Goal: Information Seeking & Learning: Learn about a topic

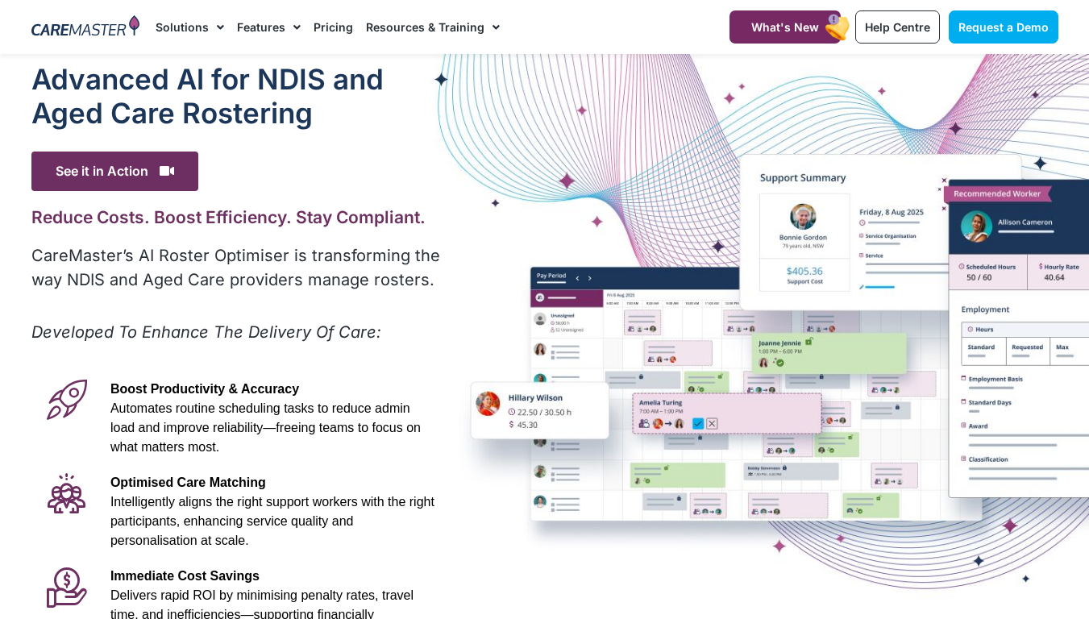
click at [85, 330] on em "Developed To Enhance The Delivery Of Care:" at bounding box center [206, 332] width 350 height 19
click at [276, 252] on div "Advanced Al for NDIS and Aged Care Rostering See it in Action Video Player http…" at bounding box center [237, 450] width 428 height 793
drag, startPoint x: 232, startPoint y: 299, endPoint x: 231, endPoint y: 323, distance: 23.4
click at [231, 322] on div "Advanced Al for NDIS and Aged Care Rostering See it in Action Video Player http…" at bounding box center [237, 450] width 428 height 793
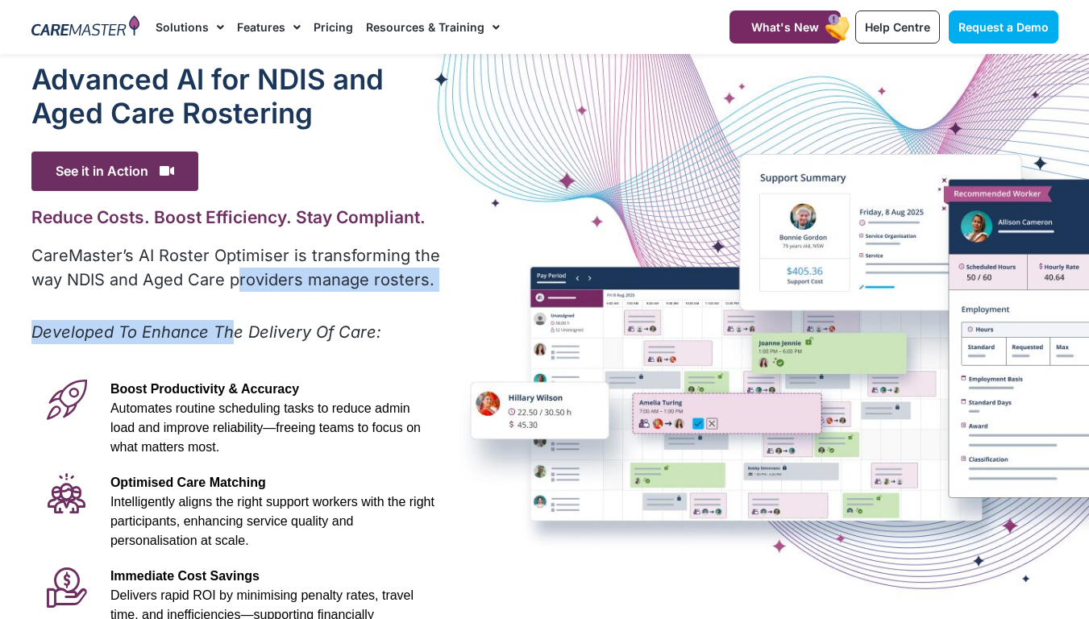
drag, startPoint x: 231, startPoint y: 323, endPoint x: 235, endPoint y: 334, distance: 12.0
click at [235, 334] on em "Developed To Enhance The Delivery Of Care:" at bounding box center [206, 332] width 350 height 19
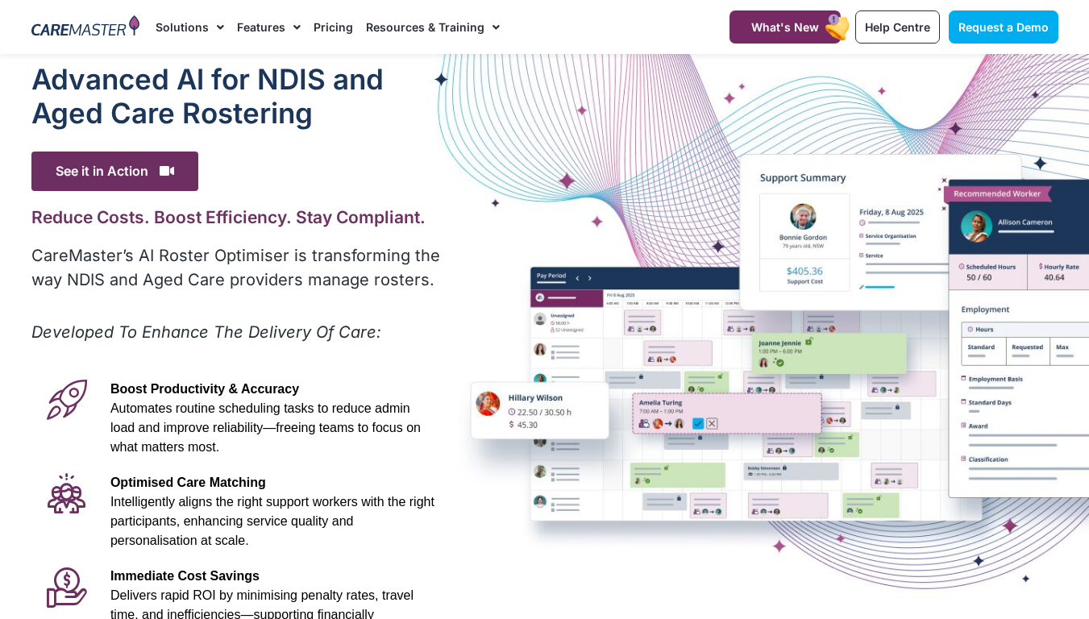
click at [135, 418] on p "Boost Productivity & Accuracy Automates routine scheduling tasks to reduce admi…" at bounding box center [272, 418] width 324 height 77
drag, startPoint x: 518, startPoint y: 372, endPoint x: 577, endPoint y: 333, distance: 71.6
drag, startPoint x: 577, startPoint y: 333, endPoint x: 940, endPoint y: 119, distance: 421.5
click at [940, 119] on div "Advanced Al for NDIS and Aged Care Rostering See it in Action Video Player http…" at bounding box center [544, 450] width 1043 height 793
click at [366, 105] on h1 "Advanced Al for NDIS and Aged Care Rostering" at bounding box center [237, 96] width 412 height 68
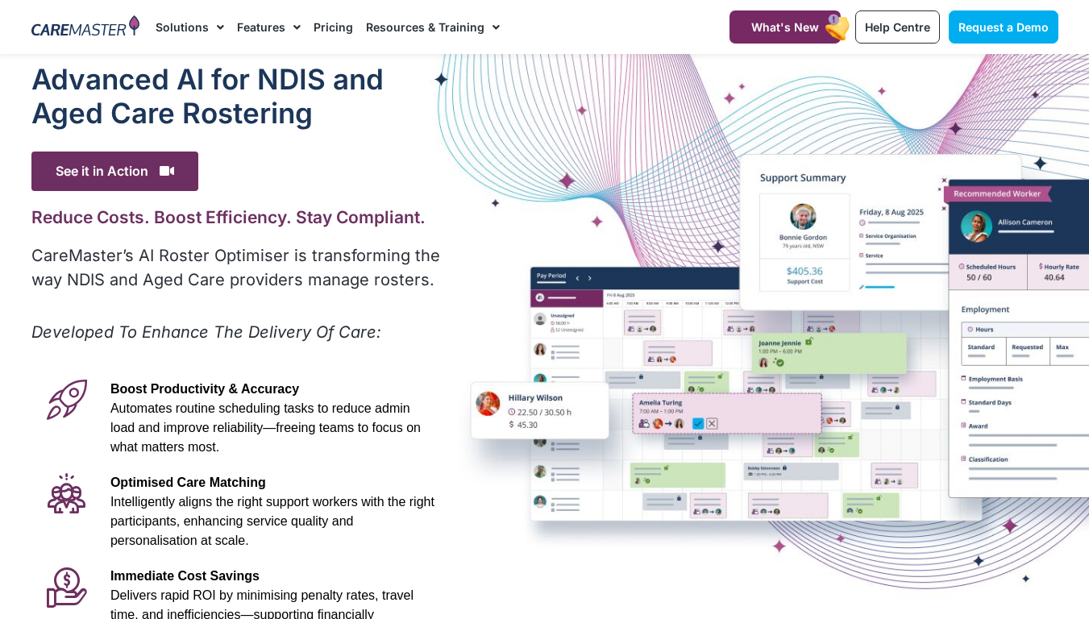
click at [306, 79] on h1 "Advanced Al for NDIS and Aged Care Rostering" at bounding box center [237, 96] width 412 height 68
click at [363, 84] on h1 "Advanced Al for NDIS and Aged Care Rostering" at bounding box center [237, 96] width 412 height 68
click at [372, 112] on h1 "Advanced Al for NDIS and Aged Care Rostering" at bounding box center [237, 96] width 412 height 68
click at [163, 172] on icon at bounding box center [167, 170] width 15 height 13
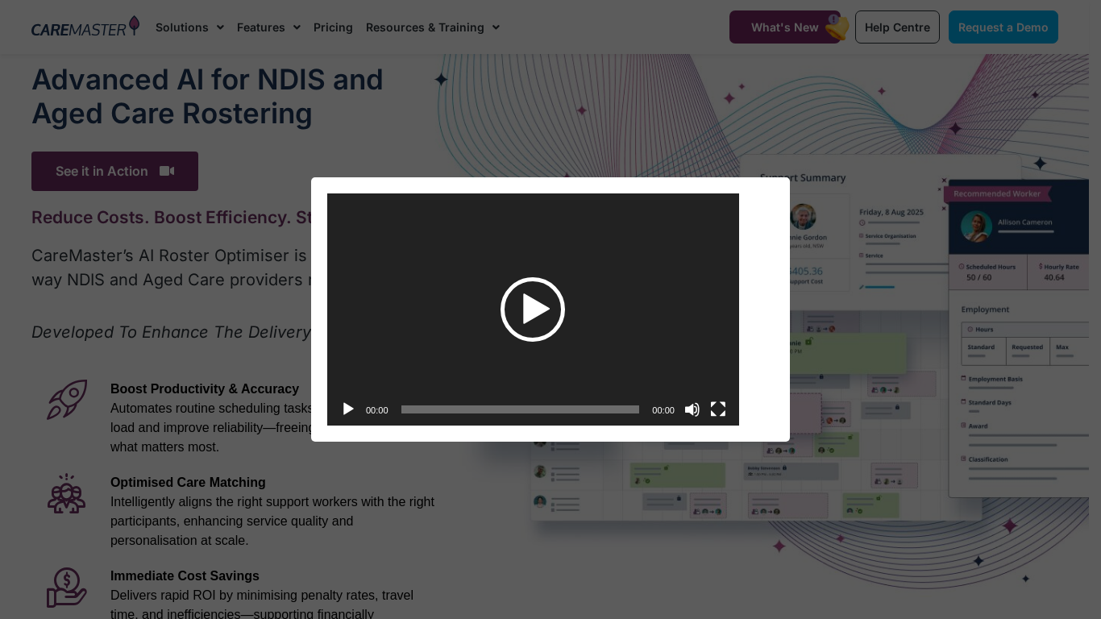
click at [532, 303] on div "Play" at bounding box center [533, 309] width 65 height 65
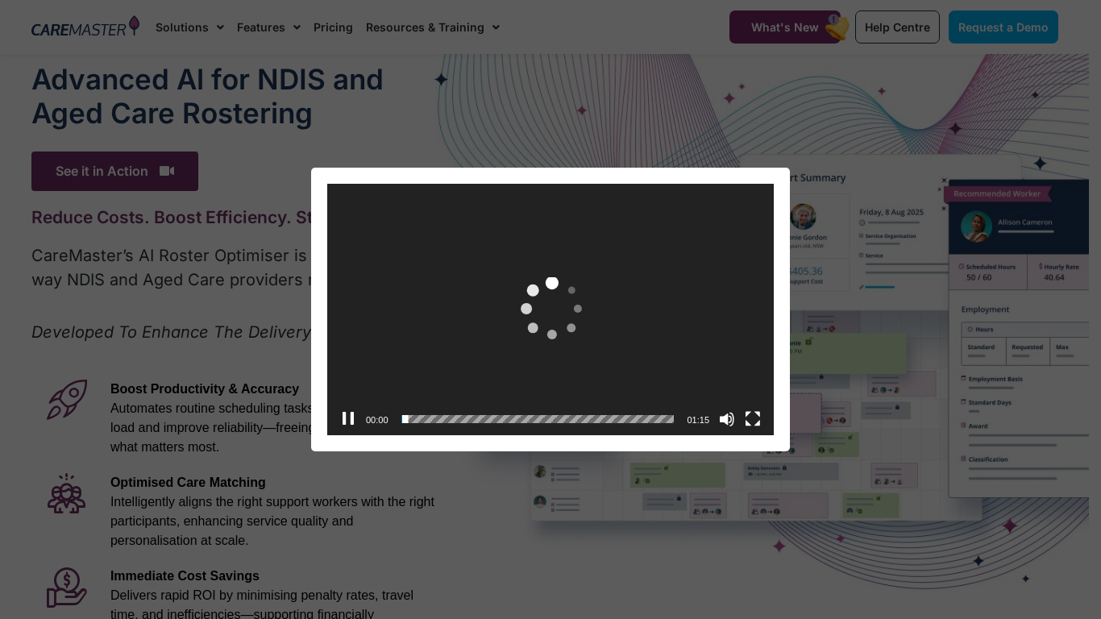
click at [535, 307] on span "Video Player" at bounding box center [551, 310] width 77 height 77
click at [535, 184] on div "https://caremaster.com.au/wp-content/uploads/2025/05/RO_screenshots_D4-web.mp4 …" at bounding box center [550, 184] width 447 height 0
click at [777, 189] on button "×" at bounding box center [783, 185] width 13 height 35
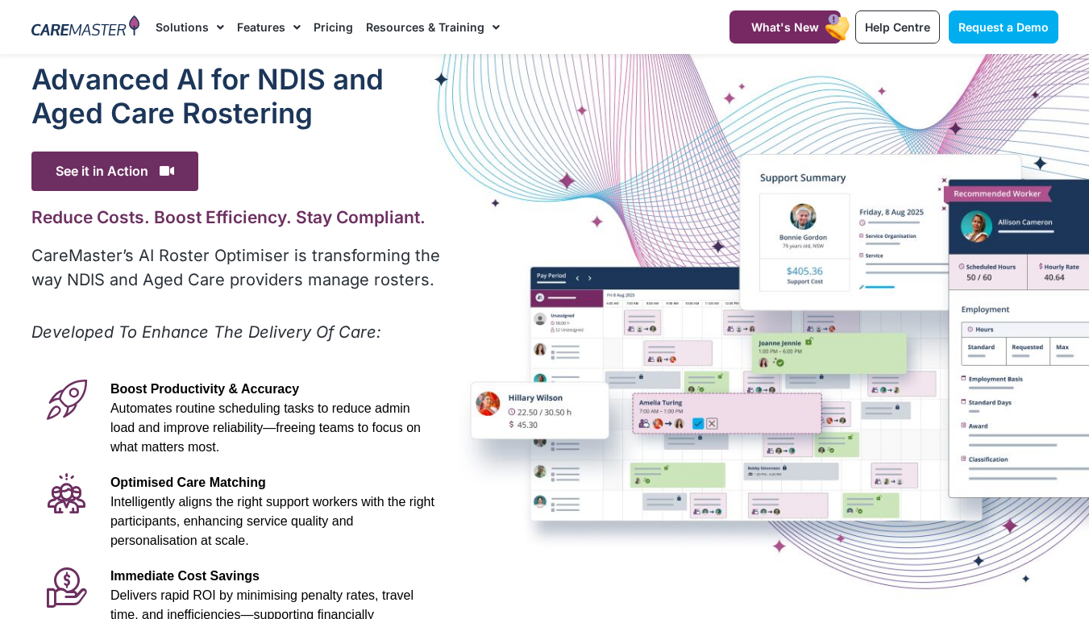
click at [1034, 212] on div "Advanced Al for NDIS and Aged Care Rostering See it in Action Video Player http…" at bounding box center [544, 450] width 1043 height 793
click at [972, 227] on div "Advanced Al for NDIS and Aged Care Rostering See it in Action Video Player http…" at bounding box center [544, 450] width 1043 height 793
click at [516, 396] on div "Advanced Al for NDIS and Aged Care Rostering See it in Action Video Player http…" at bounding box center [544, 450] width 1043 height 793
click at [466, 430] on div "Advanced Al for NDIS and Aged Care Rostering See it in Action Video Player http…" at bounding box center [544, 450] width 1043 height 793
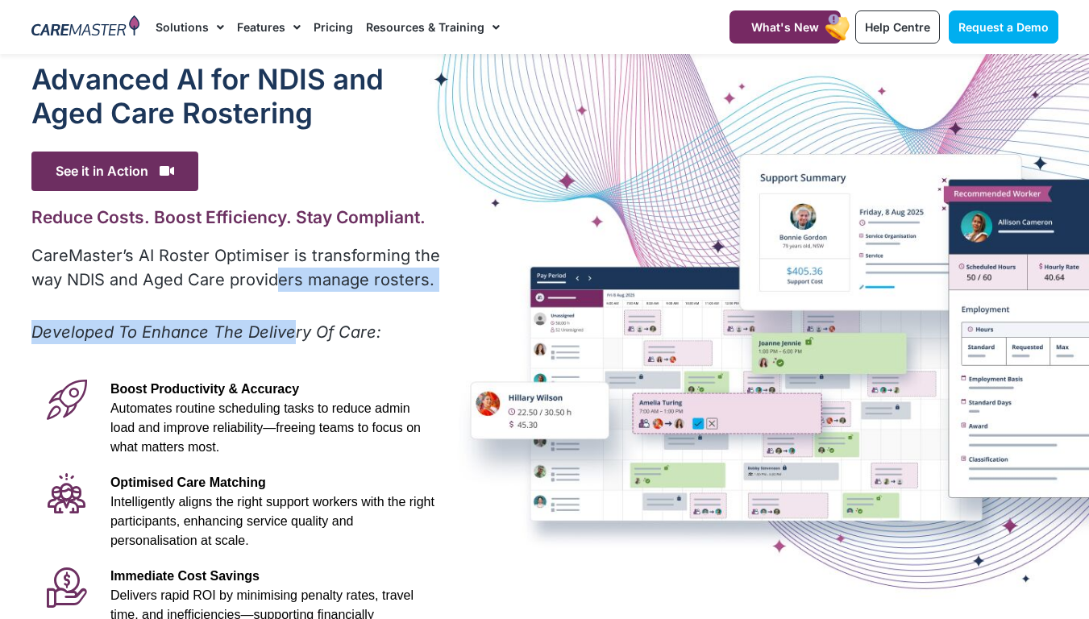
drag, startPoint x: 293, startPoint y: 319, endPoint x: 276, endPoint y: 276, distance: 47.0
click at [276, 276] on div "Advanced Al for NDIS and Aged Care Rostering See it in Action Video Player http…" at bounding box center [237, 450] width 428 height 793
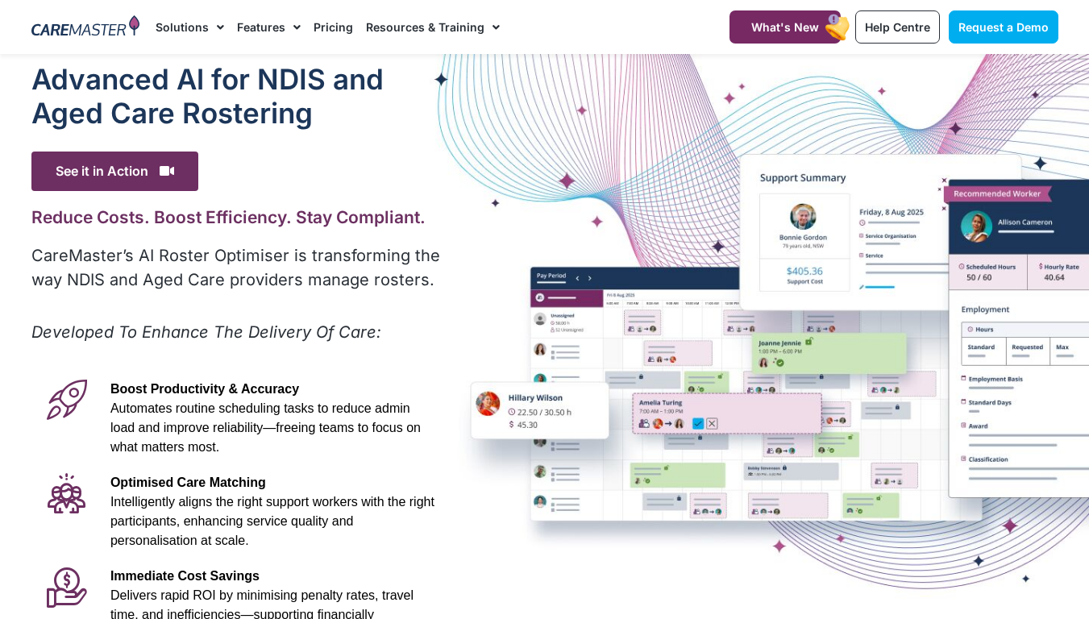
click at [112, 310] on div "Advanced Al for NDIS and Aged Care Rostering See it in Action Video Player http…" at bounding box center [237, 450] width 428 height 793
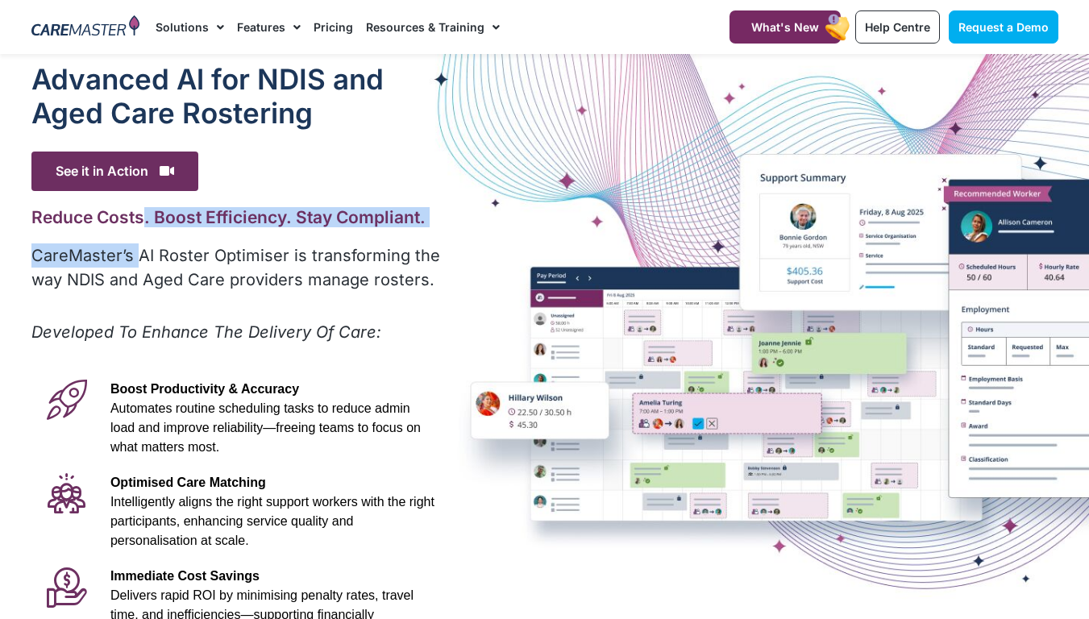
drag, startPoint x: 142, startPoint y: 220, endPoint x: 137, endPoint y: 248, distance: 28.6
click at [137, 248] on div "Advanced Al for NDIS and Aged Care Rostering See it in Action Video Player http…" at bounding box center [237, 450] width 428 height 793
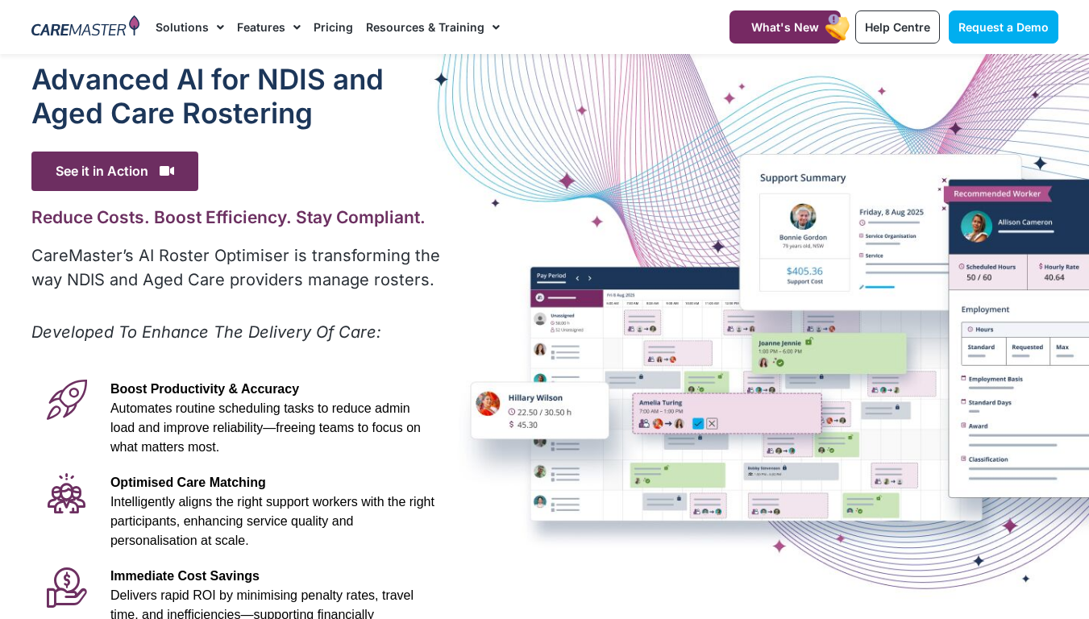
drag, startPoint x: 137, startPoint y: 248, endPoint x: 209, endPoint y: 77, distance: 186.1
click at [209, 77] on h1 "Advanced Al for NDIS and Aged Care Rostering" at bounding box center [237, 96] width 412 height 68
click at [148, 174] on span "See it in Action" at bounding box center [114, 172] width 167 height 40
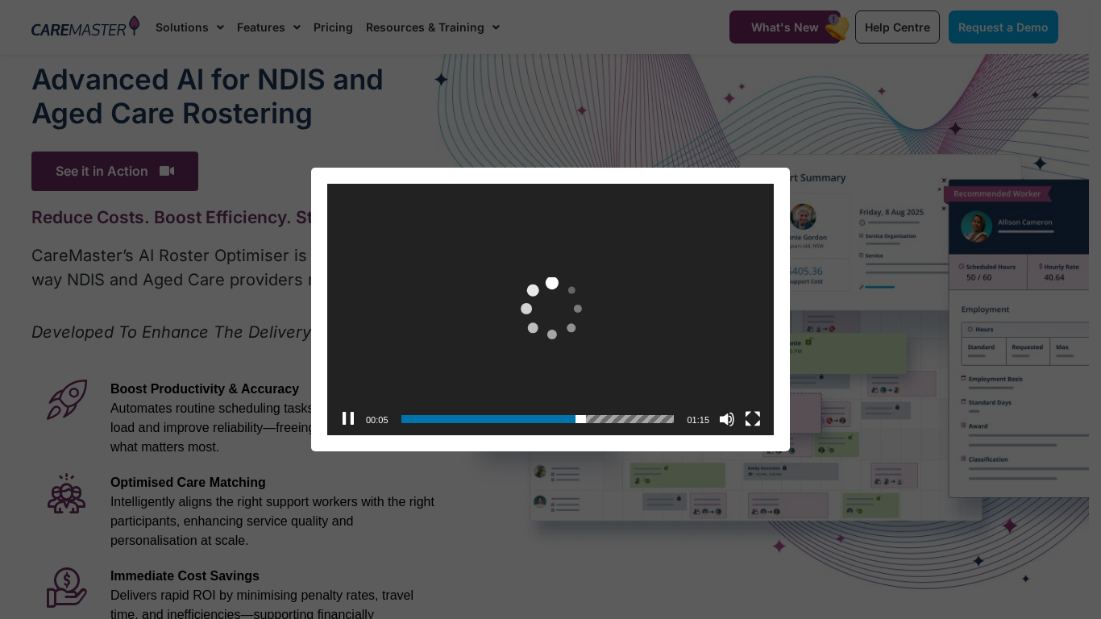
click at [336, 184] on div "https://caremaster.com.au/wp-content/uploads/2025/05/RO_screenshots_D4-web.mp4 …" at bounding box center [550, 184] width 447 height 0
click at [304, 377] on div "Video Player https://caremaster.com.au/wp-content/uploads/2025/05/RO_screenshot…" at bounding box center [550, 310] width 1088 height 284
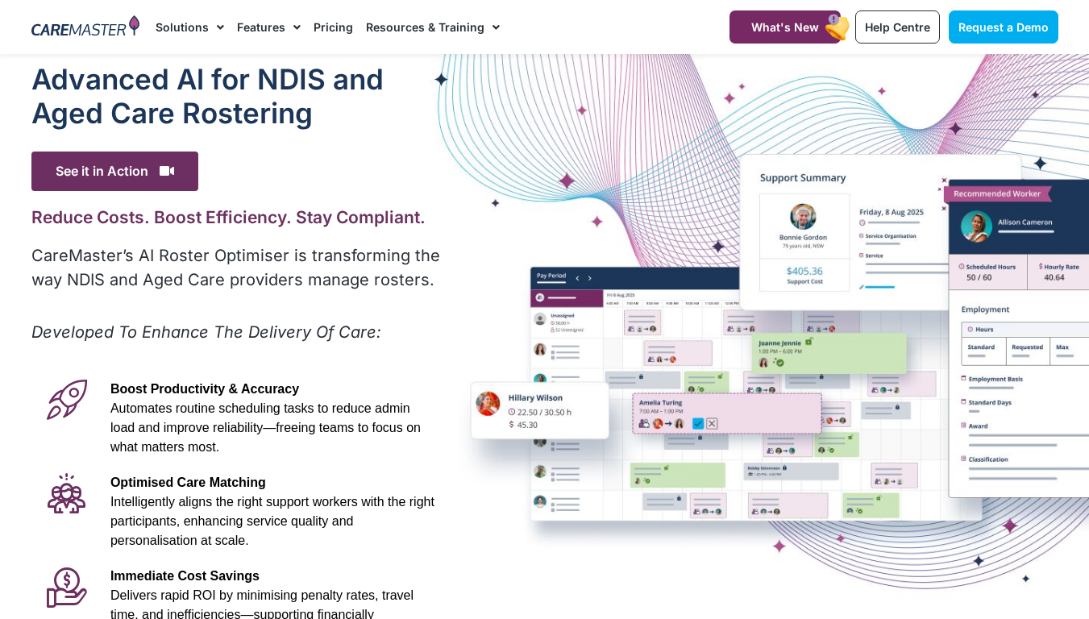
click at [778, 366] on div "Advanced Al for NDIS and Aged Care Rostering See it in Action Video Player http…" at bounding box center [544, 450] width 1043 height 793
click at [943, 180] on div "Advanced Al for NDIS and Aged Care Rostering See it in Action Video Player http…" at bounding box center [544, 450] width 1043 height 793
click at [941, 177] on div "Advanced Al for NDIS and Aged Care Rostering See it in Action Video Player http…" at bounding box center [544, 450] width 1043 height 793
click at [946, 179] on div "Advanced Al for NDIS and Aged Care Rostering See it in Action Video Player http…" at bounding box center [544, 450] width 1043 height 793
click at [997, 248] on div "Advanced Al for NDIS and Aged Care Rostering See it in Action Video Player http…" at bounding box center [544, 450] width 1043 height 793
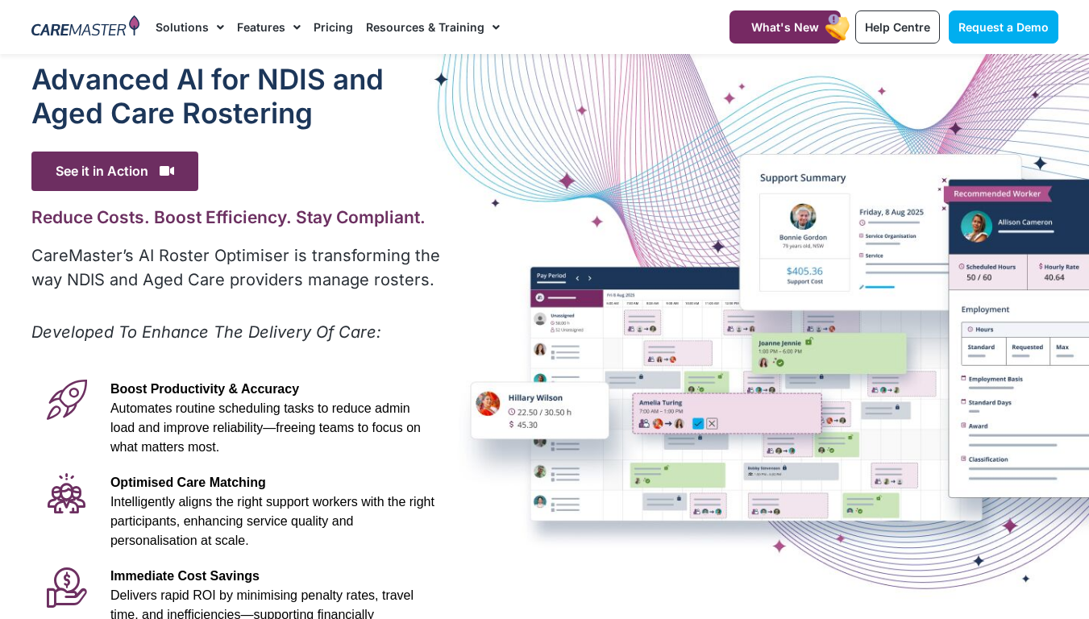
click at [520, 289] on div "Advanced Al for NDIS and Aged Care Rostering See it in Action Video Player http…" at bounding box center [544, 450] width 1043 height 793
click at [439, 402] on div "Boost Productivity & Accuracy Automates routine scheduling tasks to reduce admi…" at bounding box center [272, 419] width 340 height 94
drag, startPoint x: 430, startPoint y: 317, endPoint x: 362, endPoint y: 331, distance: 69.1
click at [367, 331] on div "Advanced Al for NDIS and Aged Care Rostering See it in Action Video Player http…" at bounding box center [237, 450] width 428 height 793
click at [27, 372] on div "Advanced Al for NDIS and Aged Care Rostering See it in Action Video Player http…" at bounding box center [237, 450] width 428 height 793
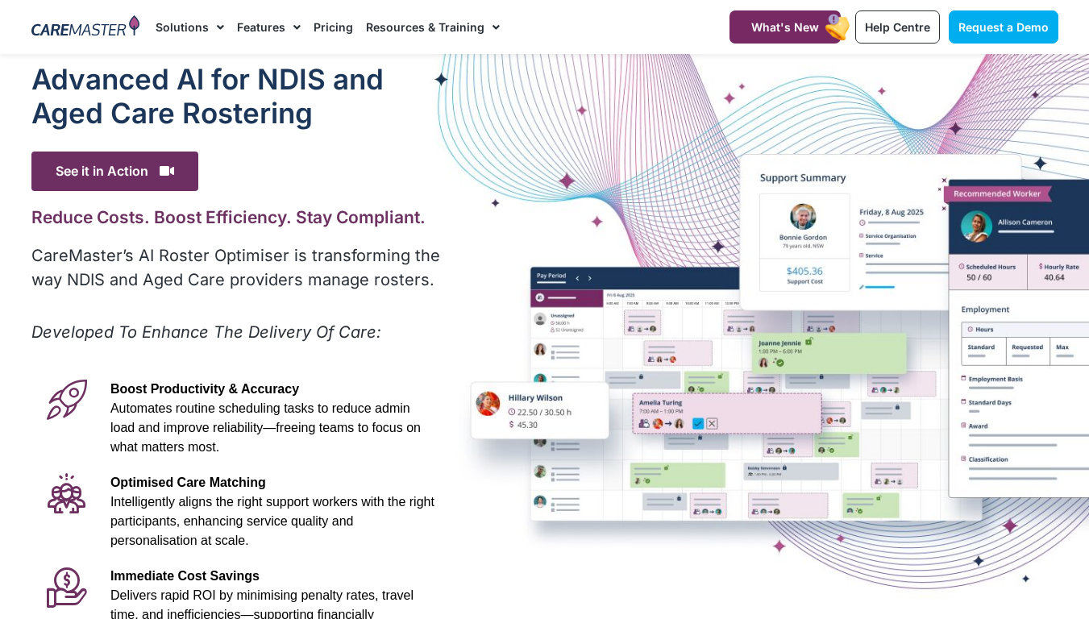
click at [77, 581] on icon at bounding box center [67, 587] width 40 height 40
click at [64, 482] on icon at bounding box center [67, 493] width 40 height 40
click at [61, 398] on icon at bounding box center [67, 400] width 40 height 40
click at [161, 170] on icon at bounding box center [167, 170] width 15 height 13
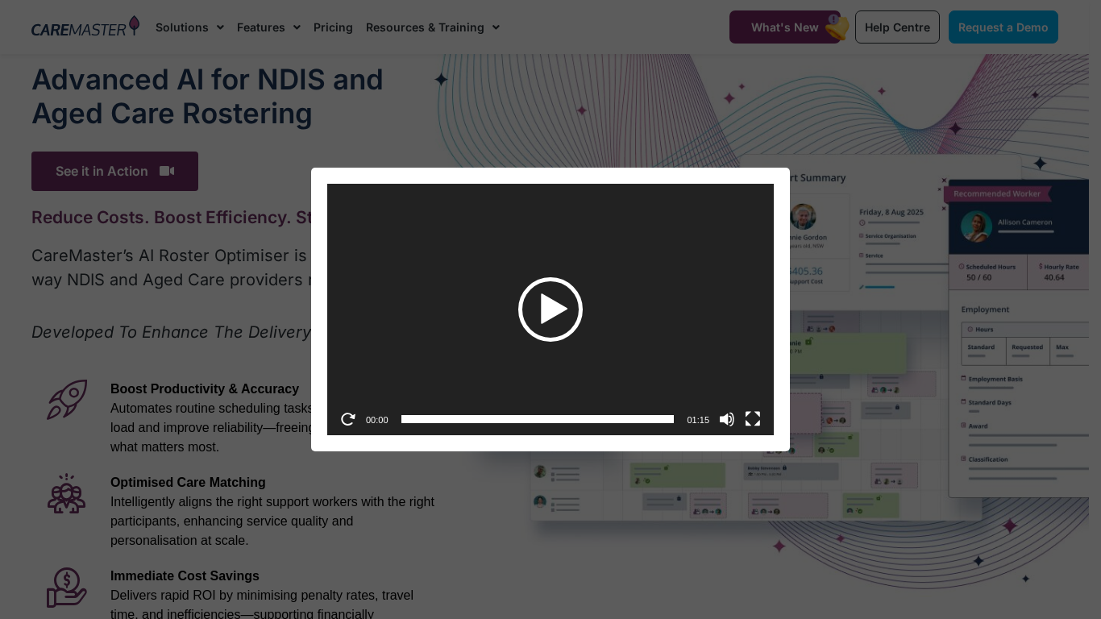
click at [554, 308] on div "Play" at bounding box center [550, 309] width 65 height 65
click at [1078, 52] on div "Video Player https://caremaster.com.au/wp-content/uploads/2025/05/RO_screenshot…" at bounding box center [550, 309] width 1101 height 619
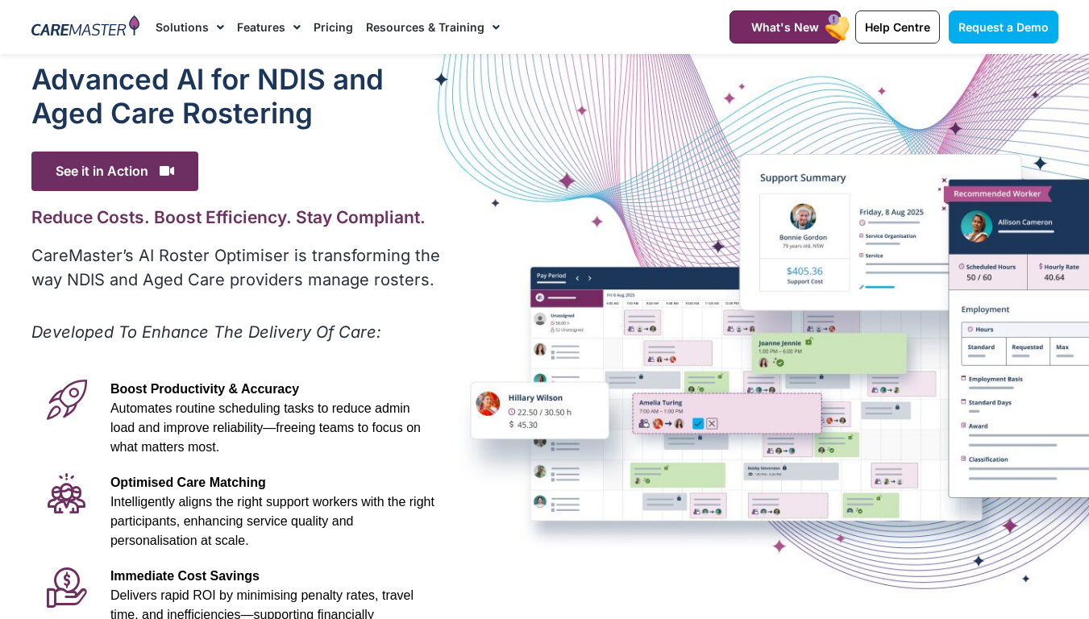
drag, startPoint x: 136, startPoint y: 22, endPoint x: 136, endPoint y: 4, distance: 17.7
click at [136, 21] on img at bounding box center [85, 27] width 109 height 24
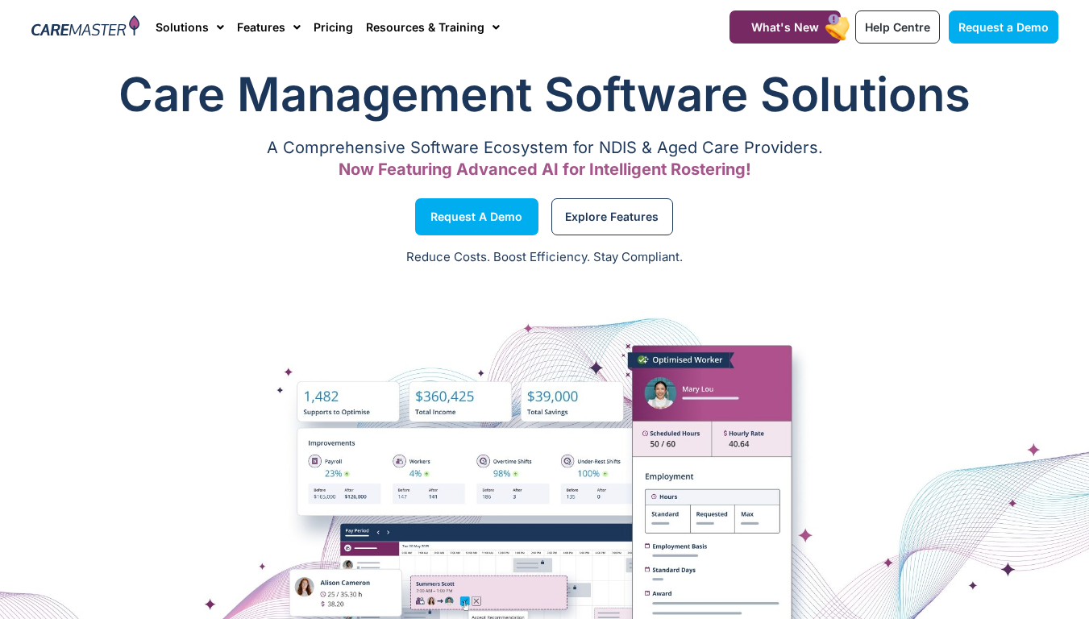
click at [694, 362] on div at bounding box center [544, 520] width 1089 height 323
click at [791, 349] on div at bounding box center [544, 520] width 1089 height 484
click at [847, 38] on rect at bounding box center [838, 27] width 30 height 31
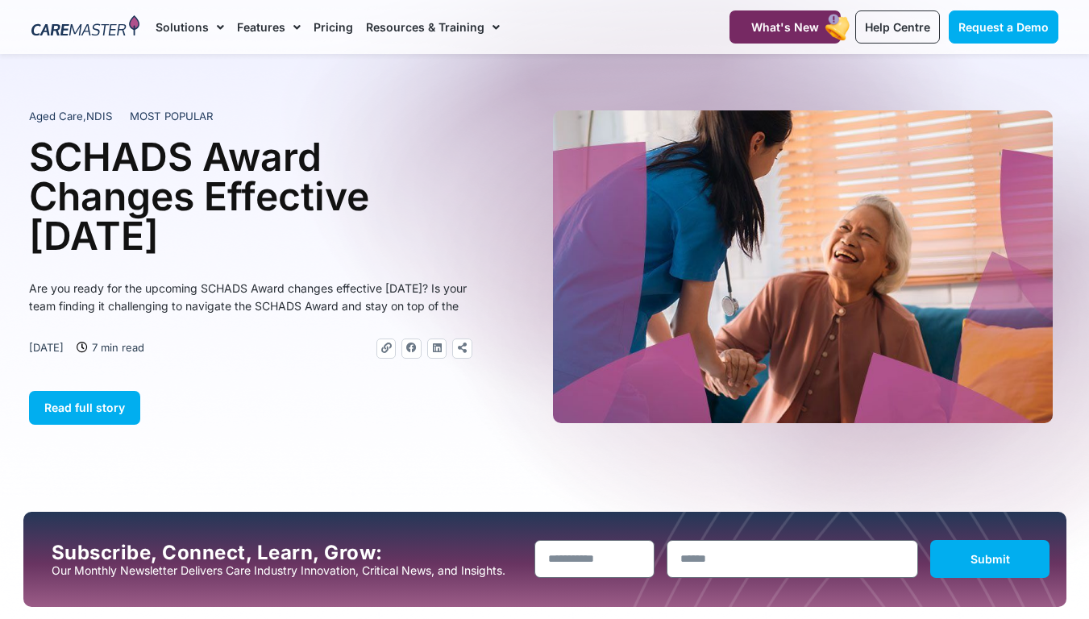
click at [241, 156] on h1 "SCHADS Award Changes Effective 1 January 2025" at bounding box center [250, 196] width 443 height 119
click at [260, 110] on ul "Aged Care , NDIS MOST POPULAR" at bounding box center [251, 117] width 456 height 16
click at [708, 297] on img at bounding box center [803, 266] width 500 height 313
click at [375, 547] on h2 "Subscribe, Connect, Learn, Grow:" at bounding box center [287, 553] width 471 height 23
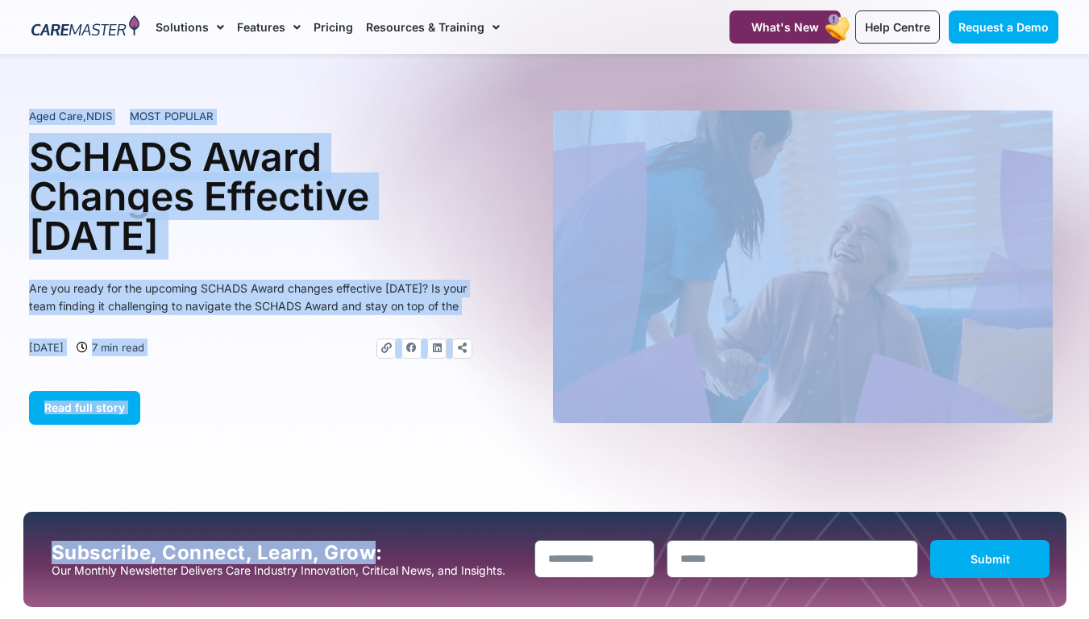
drag, startPoint x: 375, startPoint y: 547, endPoint x: 383, endPoint y: 457, distance: 90.7
click at [340, 223] on h1 "SCHADS Award Changes Effective 1 January 2025" at bounding box center [250, 196] width 443 height 119
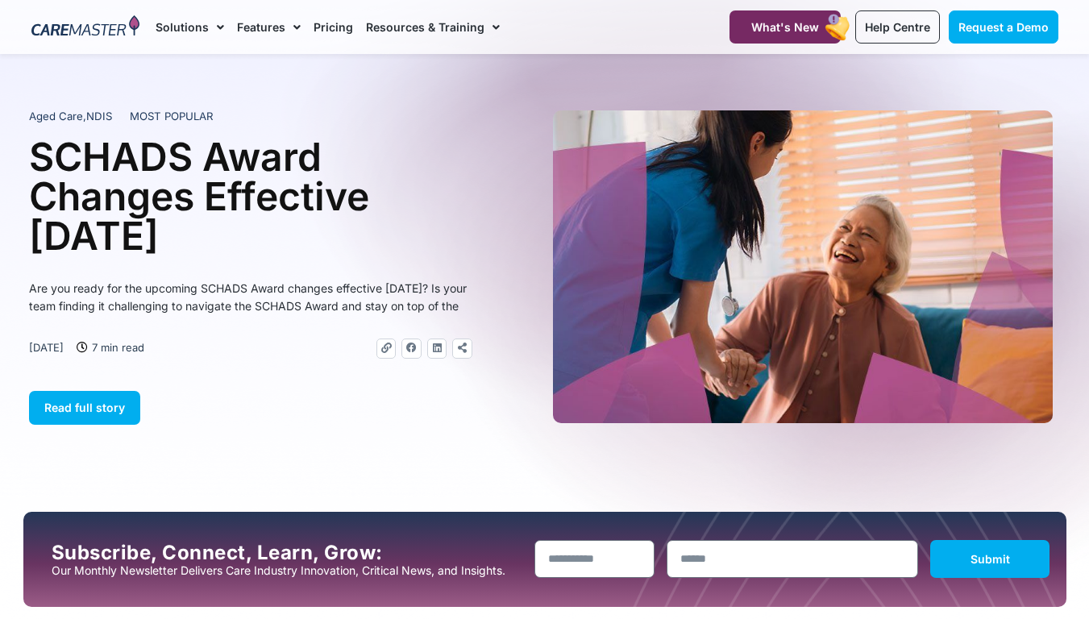
click at [340, 226] on h1 "SCHADS Award Changes Effective 1 January 2025" at bounding box center [250, 196] width 443 height 119
click at [356, 238] on h1 "SCHADS Award Changes Effective 1 January 2025" at bounding box center [250, 196] width 443 height 119
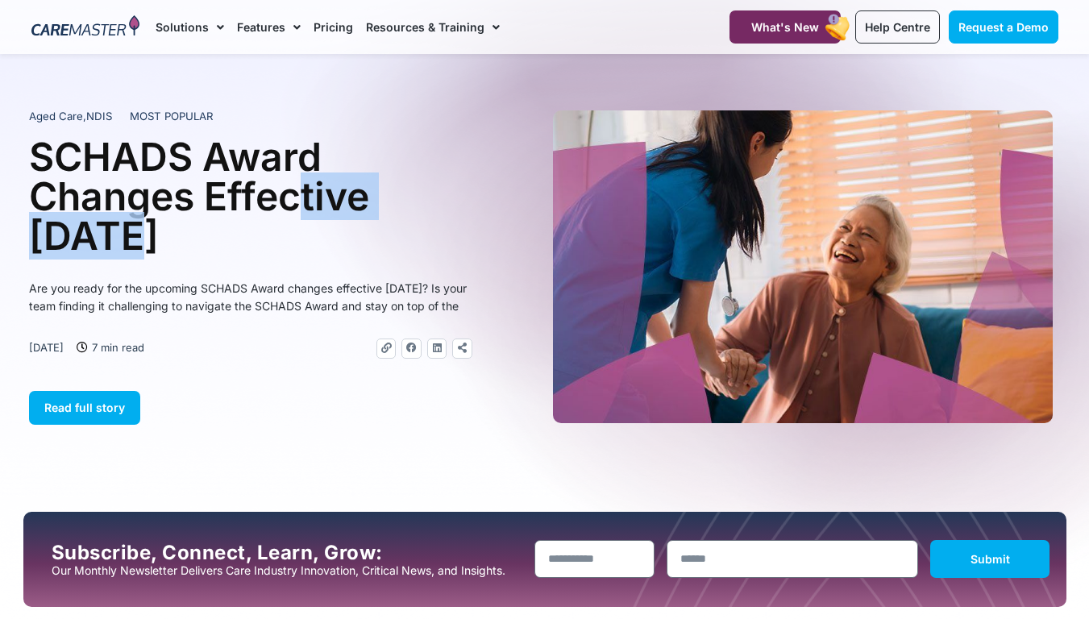
drag, startPoint x: 311, startPoint y: 198, endPoint x: 100, endPoint y: 229, distance: 213.5
click at [100, 229] on h1 "SCHADS Award Changes Effective 1 January 2025" at bounding box center [250, 196] width 443 height 119
click at [463, 359] on link "Share-alt" at bounding box center [462, 349] width 20 height 20
click at [289, 420] on div "Read full story" at bounding box center [250, 408] width 443 height 34
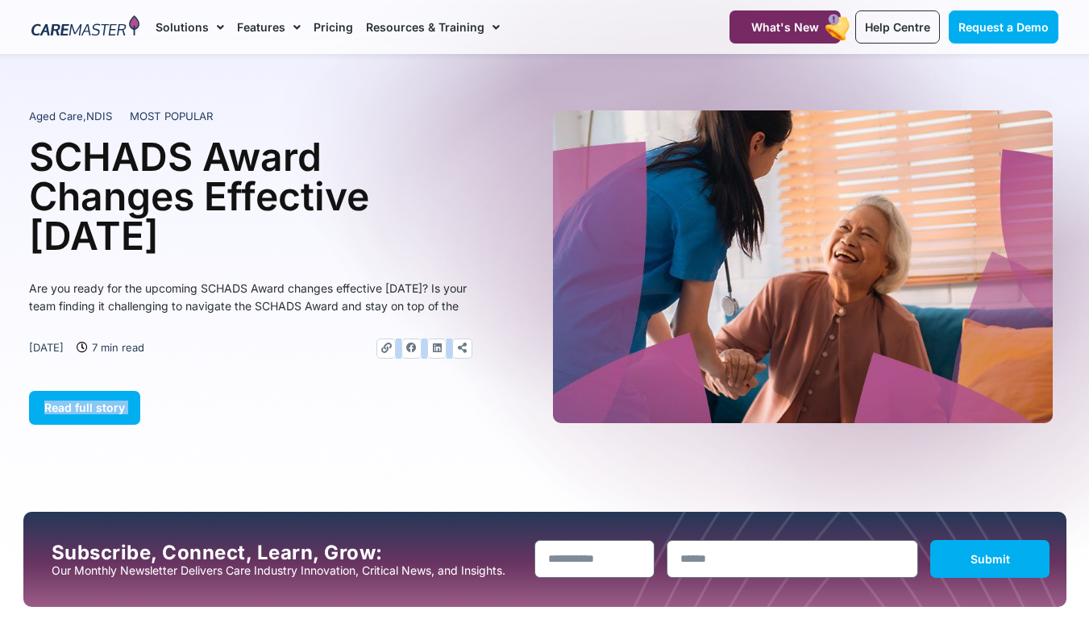
drag, startPoint x: 307, startPoint y: 348, endPoint x: 554, endPoint y: 273, distance: 257.9
click at [554, 273] on div "Aged Care , NDIS MOST POPULAR SCHADS Award Changes Effective 1 January 2025 Are…" at bounding box center [545, 266] width 1032 height 329
drag, startPoint x: 554, startPoint y: 273, endPoint x: 476, endPoint y: 177, distance: 123.8
click at [476, 177] on div "Aged Care , NDIS MOST POPULAR SCHADS Award Changes Effective [DATE] Are you rea…" at bounding box center [287, 266] width 516 height 329
click at [364, 252] on div "SCHADS Award Changes Effective [DATE]" at bounding box center [250, 202] width 443 height 131
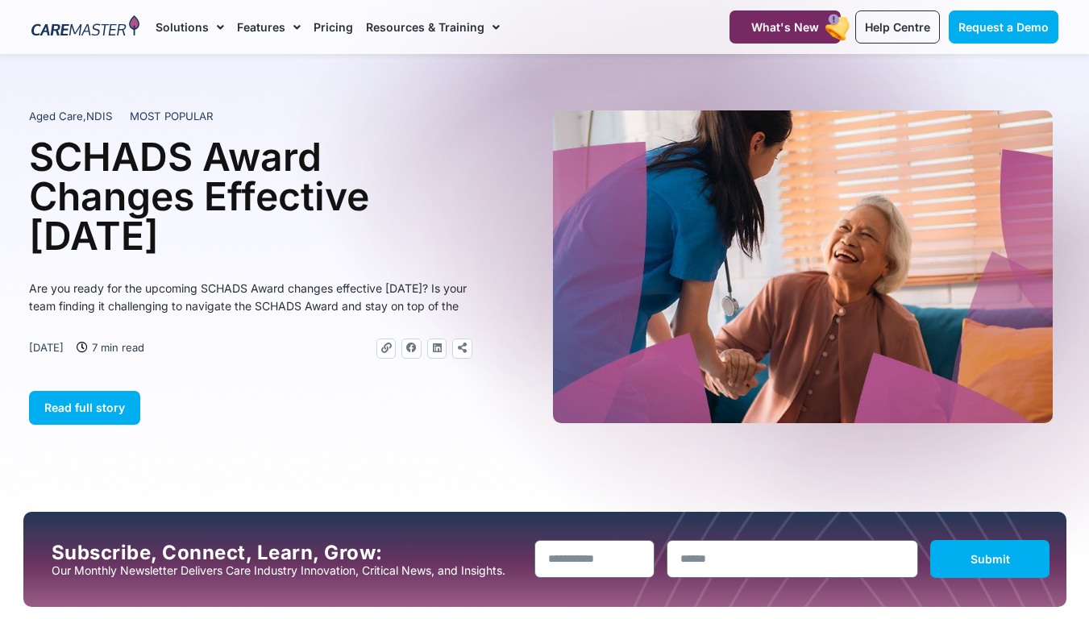
click at [362, 110] on ul "Aged Care , NDIS MOST POPULAR" at bounding box center [251, 117] width 456 height 16
click at [257, 110] on ul "Aged Care , NDIS MOST POPULAR" at bounding box center [251, 117] width 456 height 16
click at [83, 414] on span "Read full story" at bounding box center [84, 408] width 81 height 14
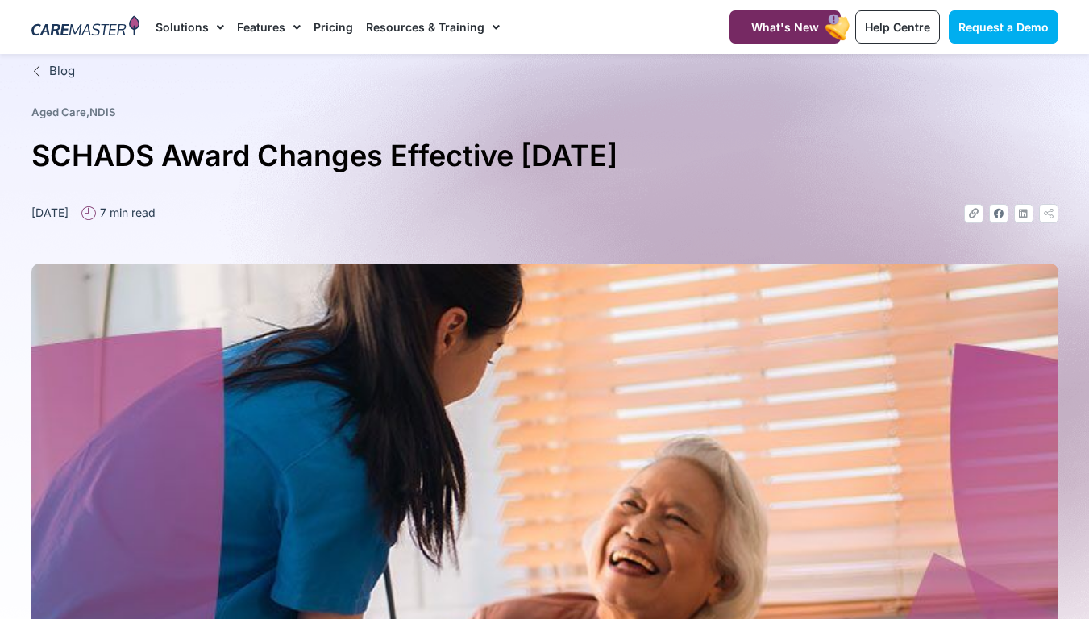
click at [97, 110] on link "NDIS" at bounding box center [102, 112] width 27 height 13
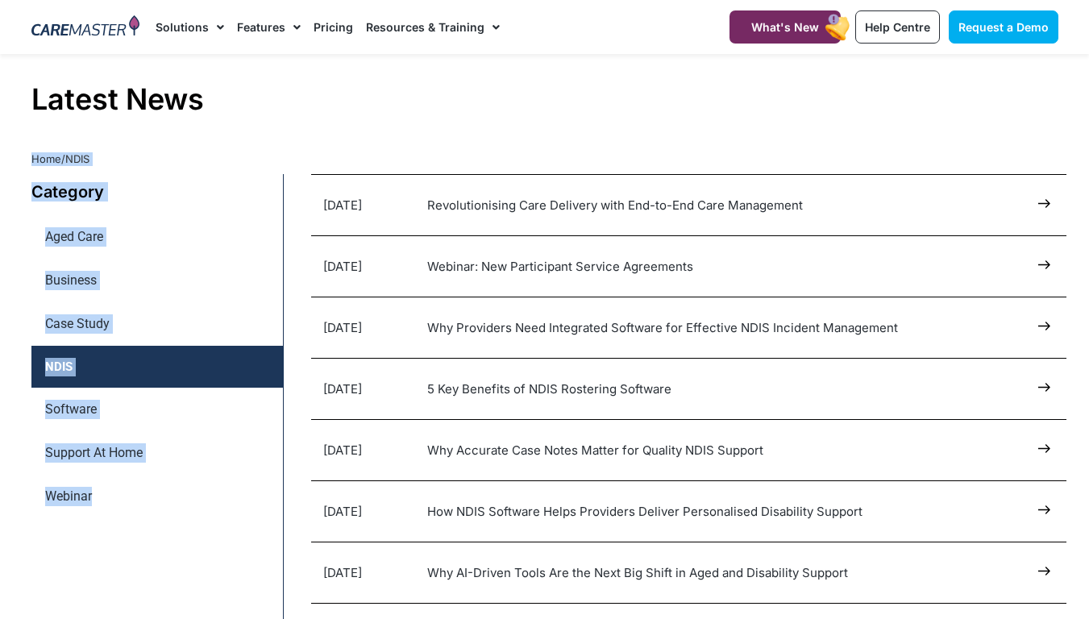
drag, startPoint x: 285, startPoint y: 156, endPoint x: 288, endPoint y: 204, distance: 48.4
click at [988, 173] on div "Latest News Home / NDIS" at bounding box center [544, 114] width 1043 height 120
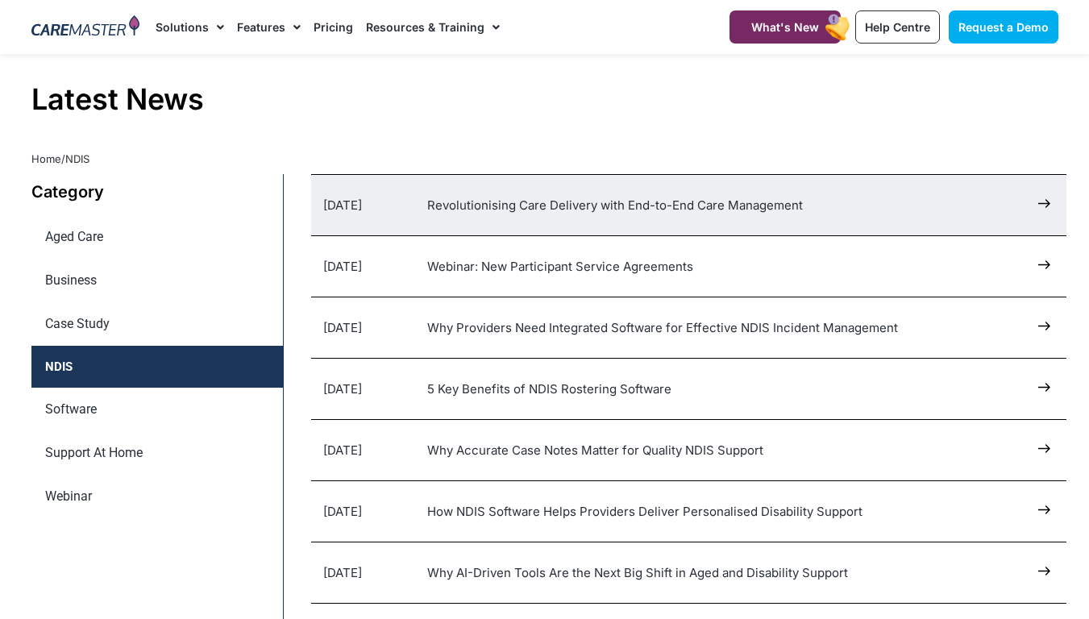
click at [1037, 180] on div "[DATE] Revolutionising Care Delivery with End-to-End Care Management" at bounding box center [688, 205] width 755 height 60
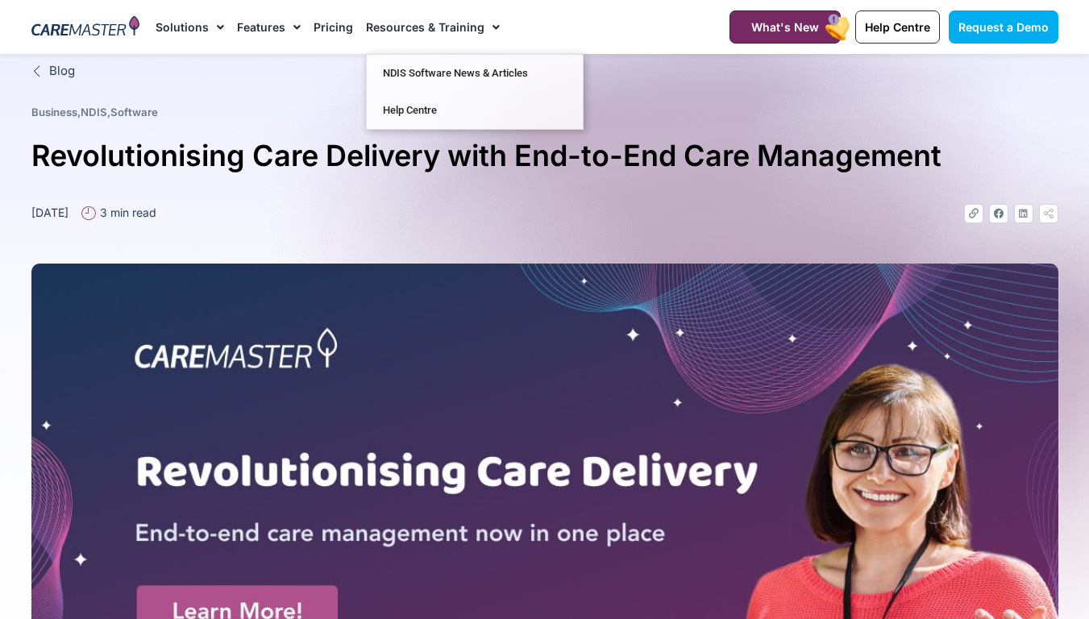
click at [123, 14] on div at bounding box center [85, 27] width 125 height 54
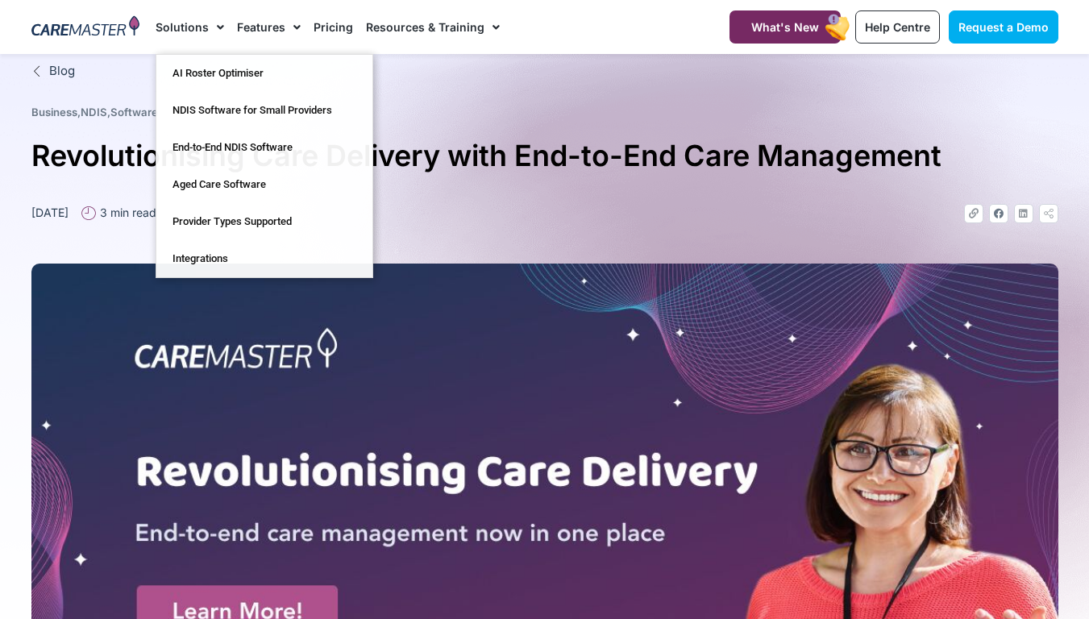
click at [431, 164] on h1 "Revolutionising Care Delivery with End-to-End Care Management" at bounding box center [544, 156] width 1027 height 48
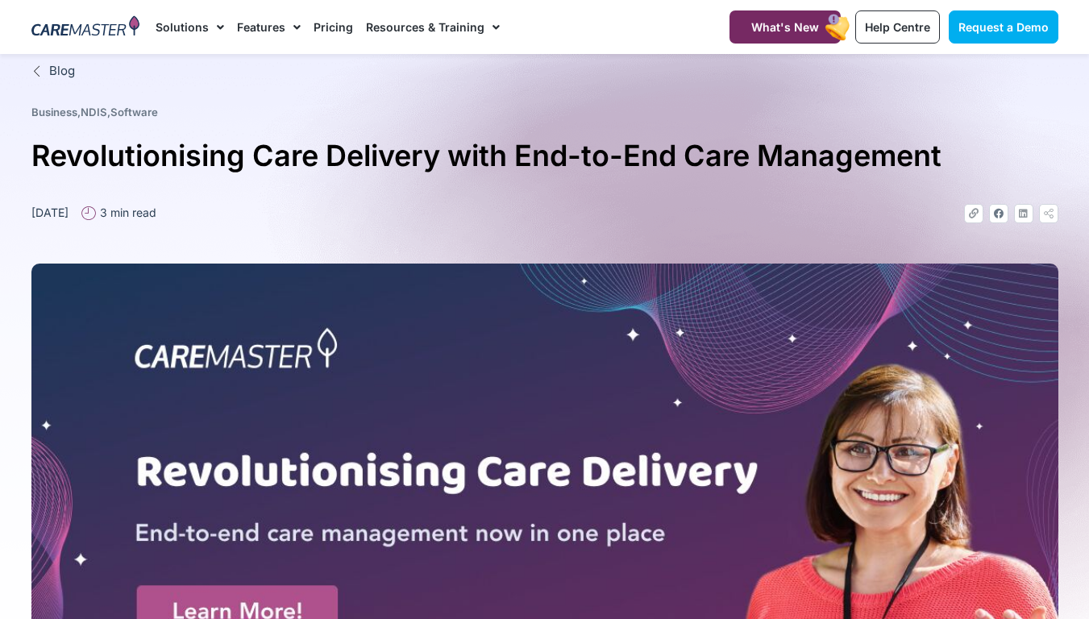
click at [389, 296] on img at bounding box center [544, 533] width 1027 height 539
click at [478, 314] on img at bounding box center [544, 533] width 1027 height 539
click at [339, 402] on img at bounding box center [544, 533] width 1027 height 539
click at [216, 598] on img at bounding box center [544, 533] width 1027 height 539
drag, startPoint x: 249, startPoint y: 609, endPoint x: 135, endPoint y: 111, distance: 510.3
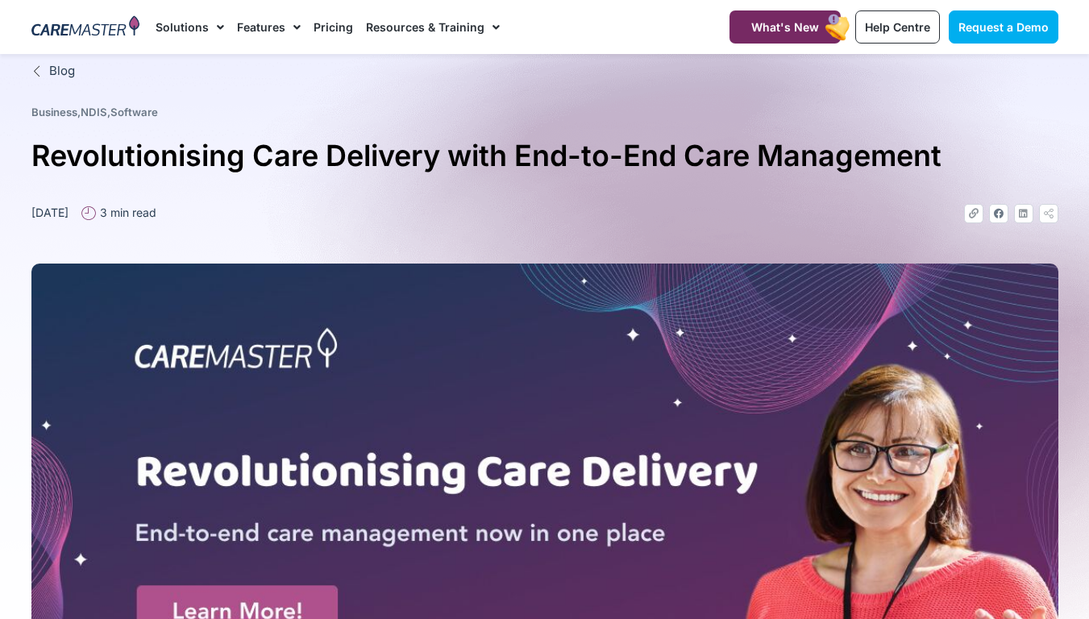
click at [135, 111] on link "Software" at bounding box center [134, 112] width 48 height 13
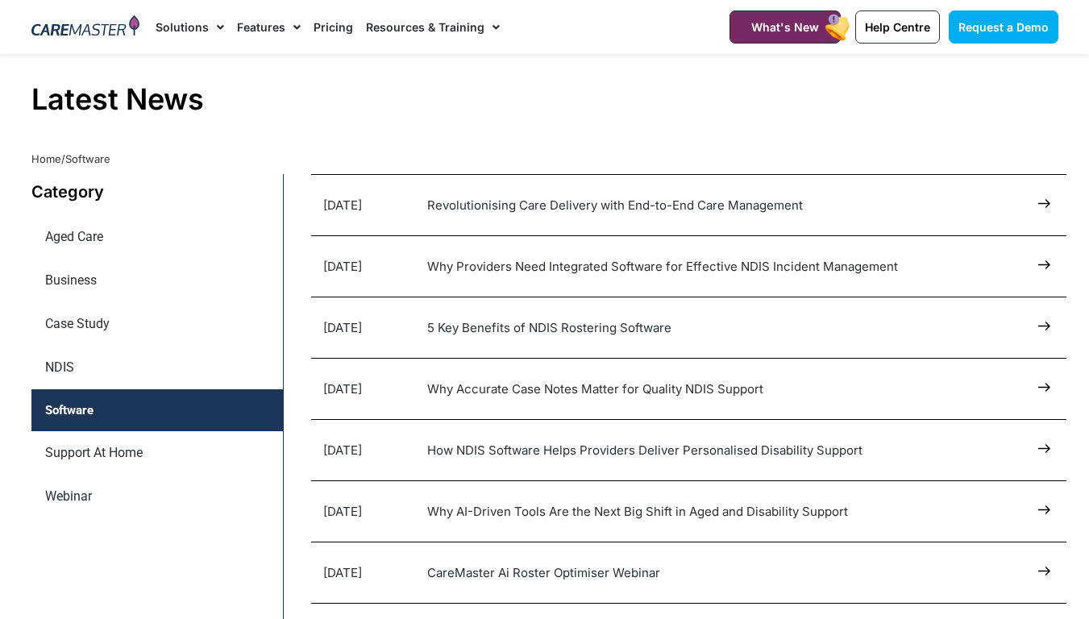
click at [114, 35] on img at bounding box center [85, 27] width 109 height 24
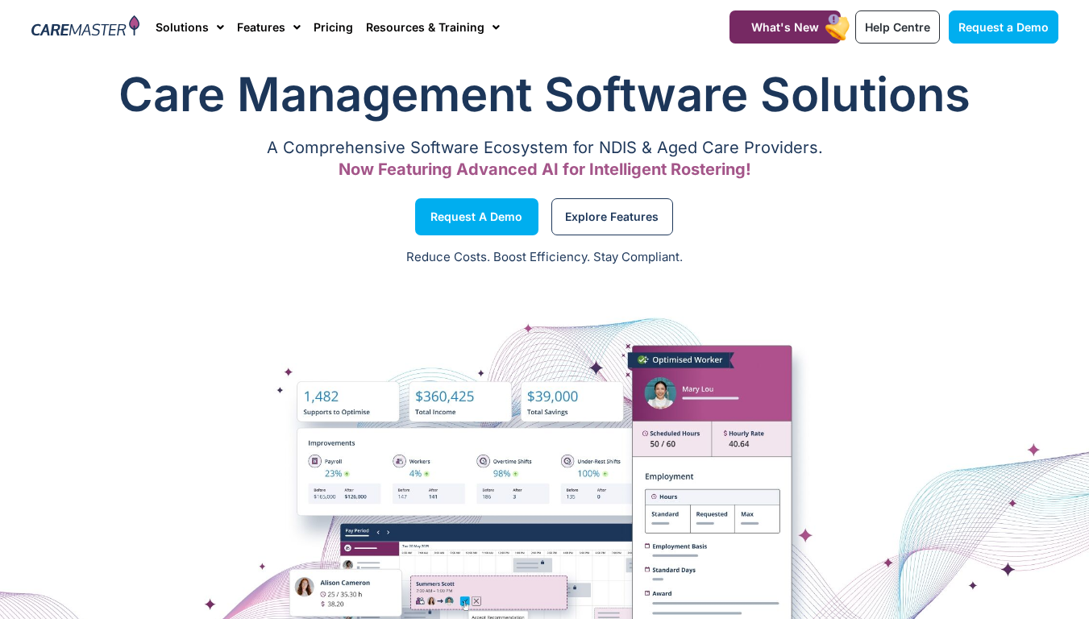
click at [394, 561] on div at bounding box center [544, 520] width 1089 height 323
click at [830, 82] on h1 "Care Management Software Solutions" at bounding box center [544, 94] width 1027 height 65
click at [839, 30] on rect at bounding box center [838, 27] width 30 height 31
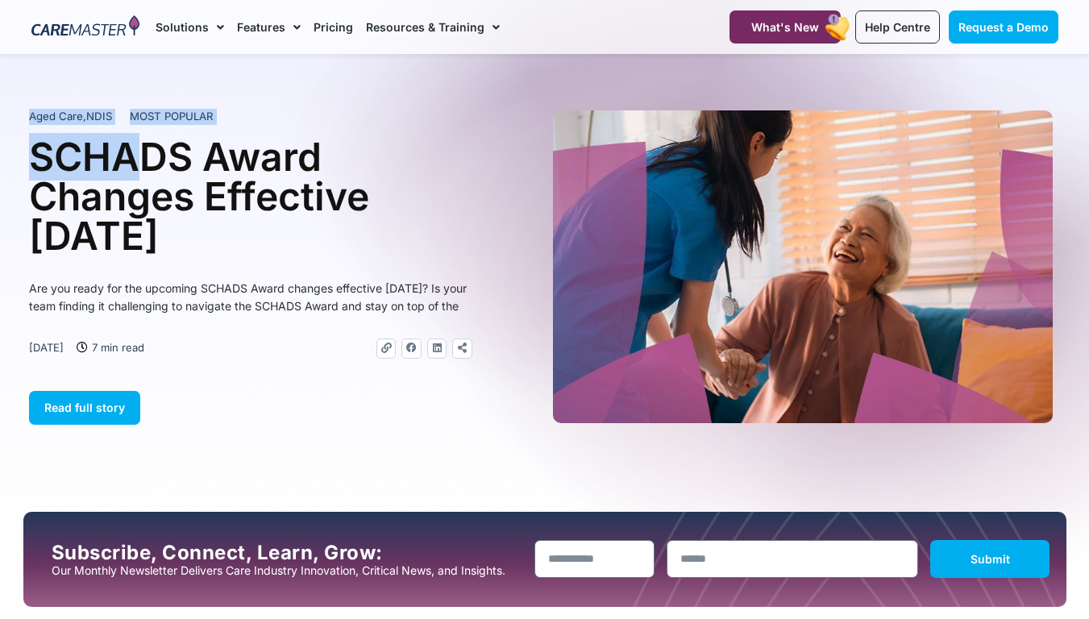
drag, startPoint x: 0, startPoint y: 0, endPoint x: 141, endPoint y: 150, distance: 205.9
click at [141, 151] on section "Aged Care , NDIS MOST POPULAR SCHADS Award Changes Effective [DATE] Are you rea…" at bounding box center [544, 283] width 1089 height 458
drag, startPoint x: 141, startPoint y: 150, endPoint x: 147, endPoint y: 199, distance: 49.5
click at [145, 210] on h1 "SCHADS Award Changes Effective [DATE]" at bounding box center [250, 196] width 443 height 119
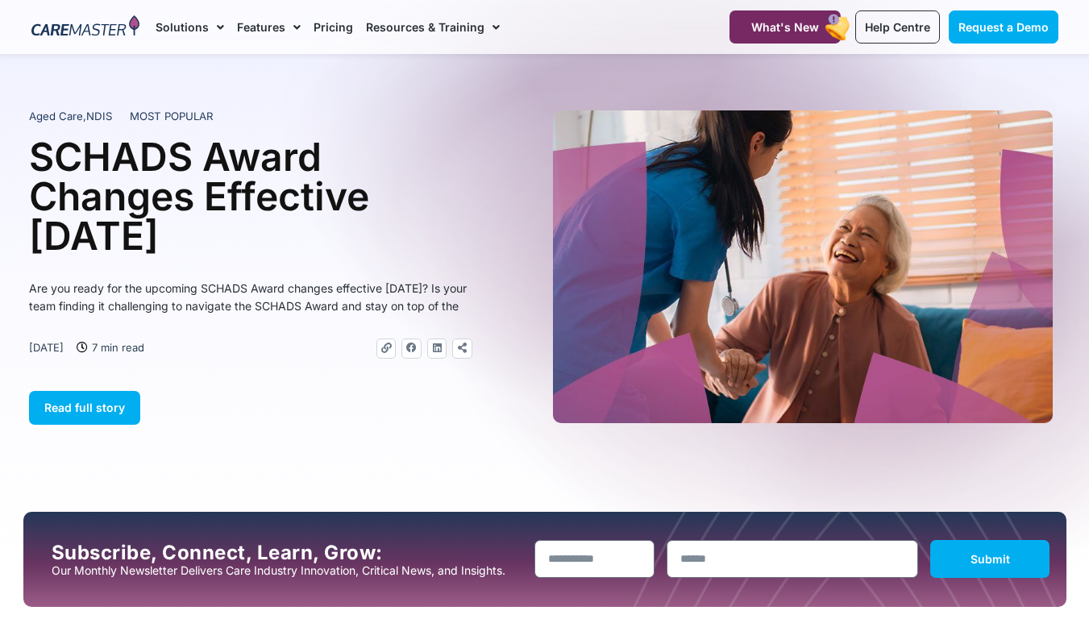
click at [74, 154] on h1 "SCHADS Award Changes Effective [DATE]" at bounding box center [250, 196] width 443 height 119
click at [187, 88] on div at bounding box center [544, 283] width 1089 height 458
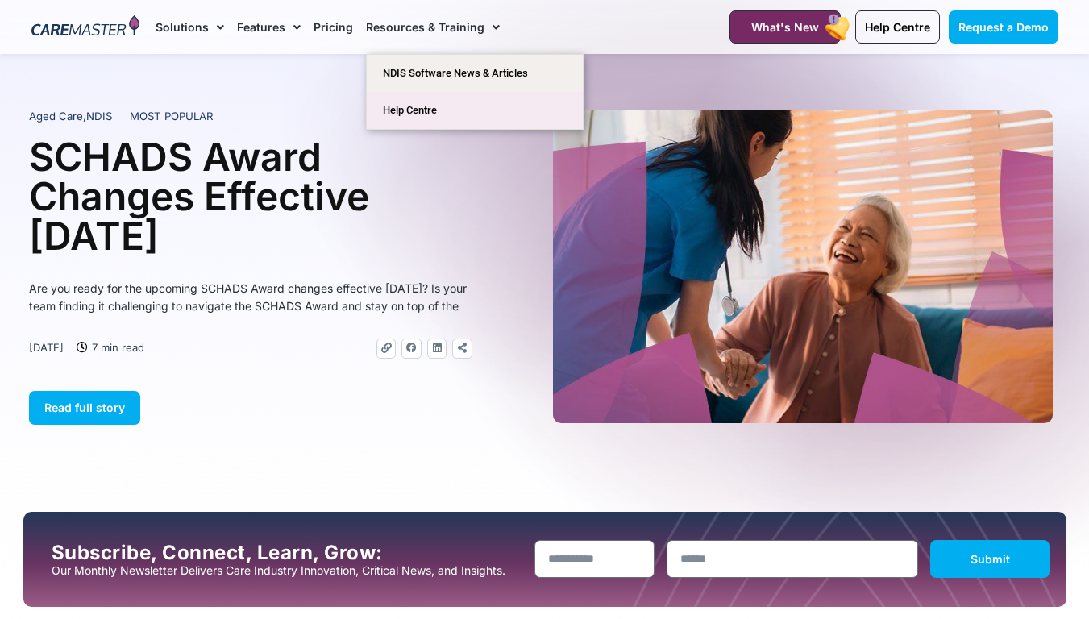
click at [397, 98] on link "Help Centre" at bounding box center [475, 110] width 216 height 37
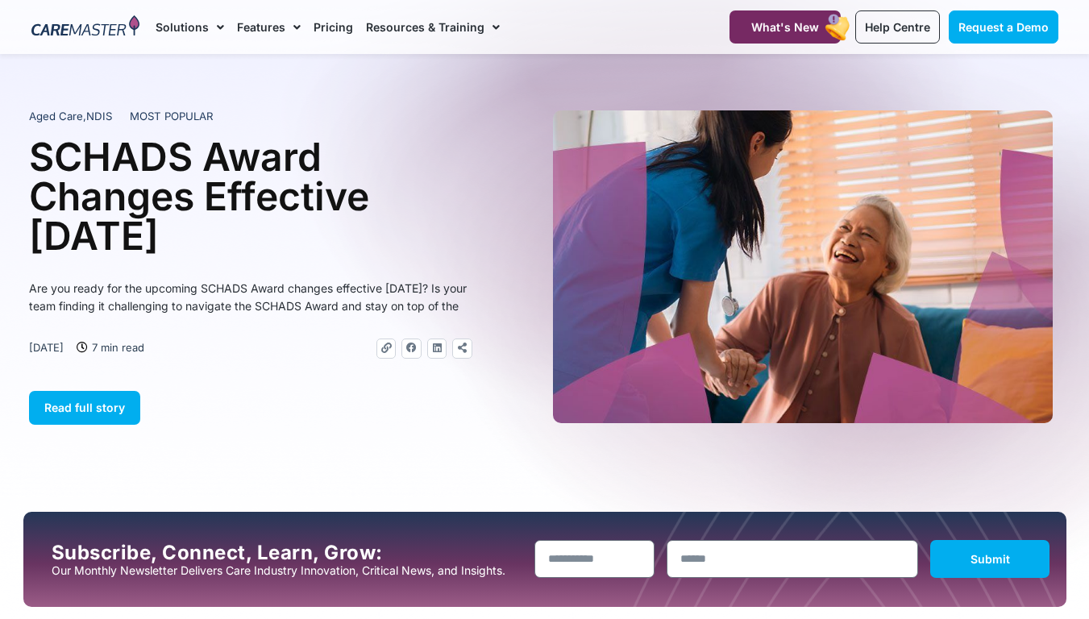
click at [342, 99] on div at bounding box center [544, 283] width 1089 height 458
